Goal: Find specific page/section: Find specific page/section

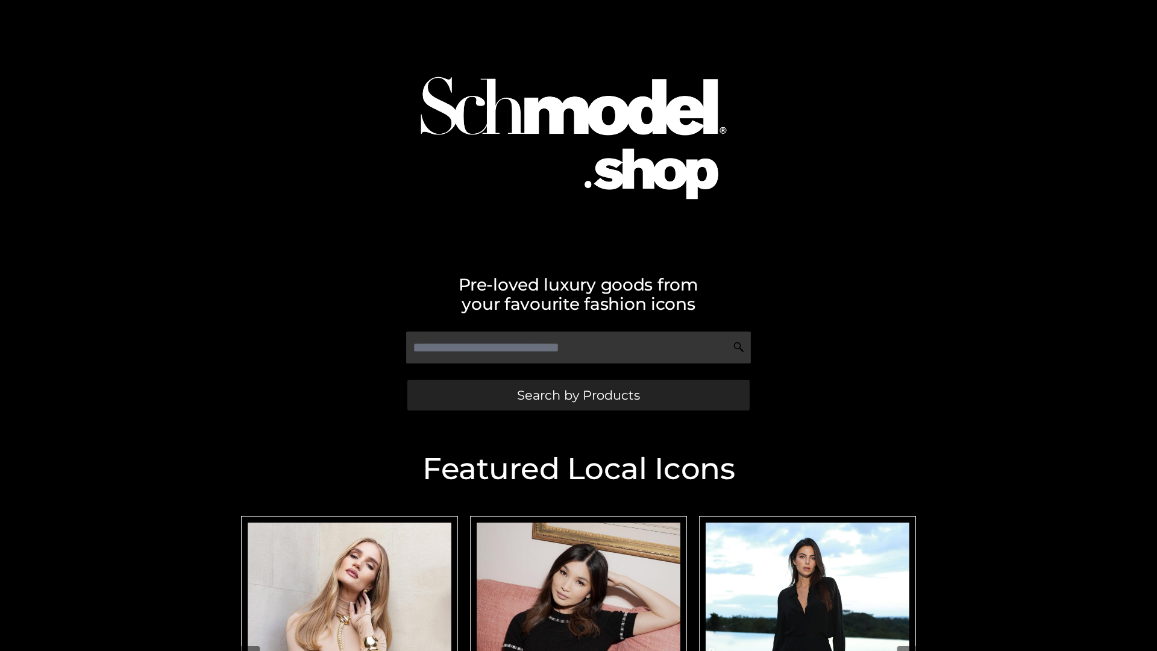
click at [578, 395] on span "Search by Products" at bounding box center [578, 395] width 123 height 13
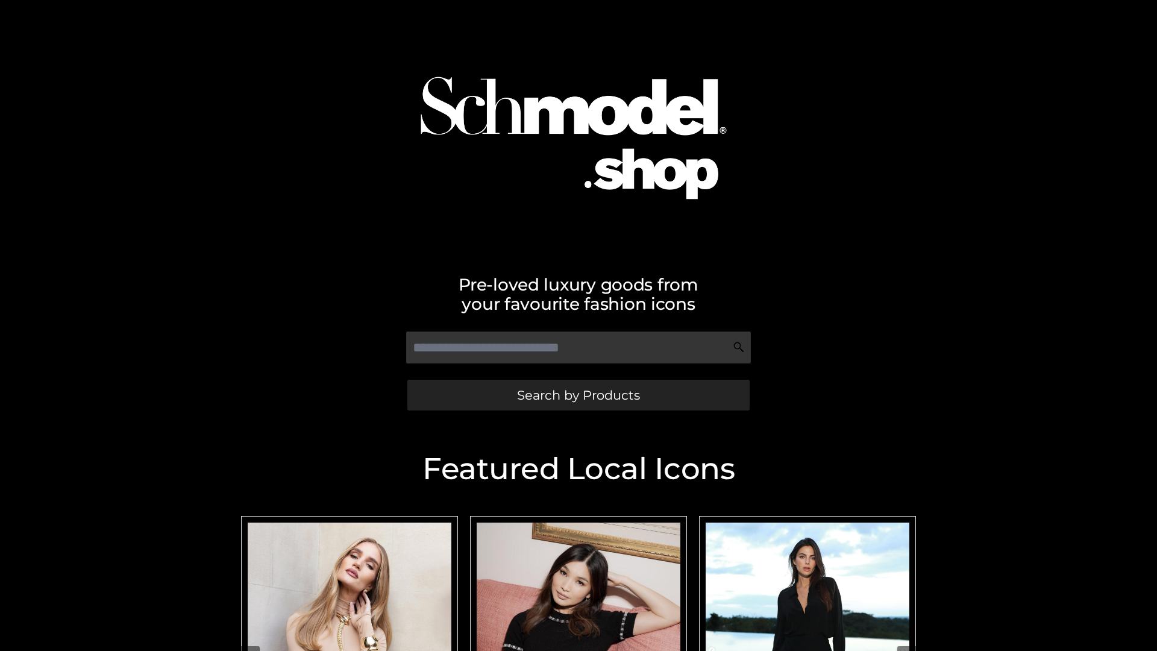
click at [578, 395] on span "Search by Products" at bounding box center [578, 395] width 123 height 13
